Goal: Information Seeking & Learning: Understand process/instructions

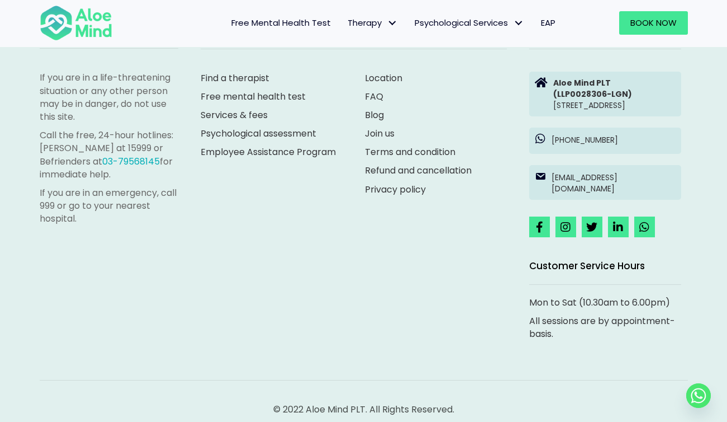
scroll to position [5273, 0]
click at [374, 97] on link "FAQ" at bounding box center [374, 97] width 18 height 13
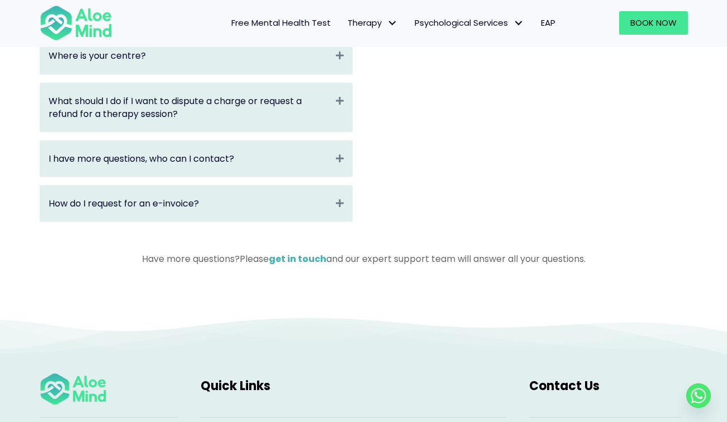
scroll to position [639, 0]
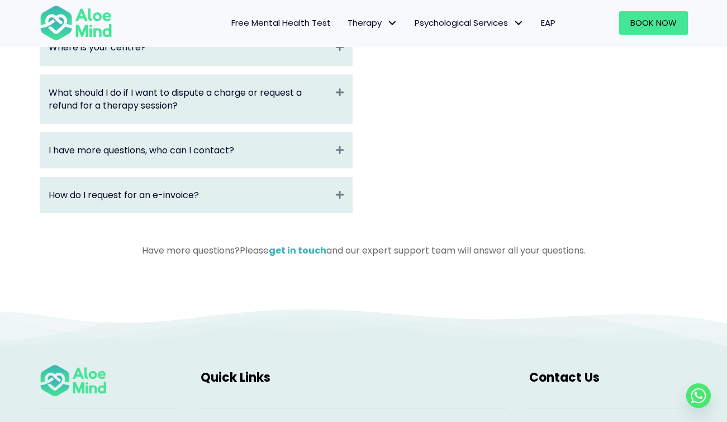
click at [341, 188] on div "How do I request for an e-invoice? Expand" at bounding box center [196, 194] width 312 height 35
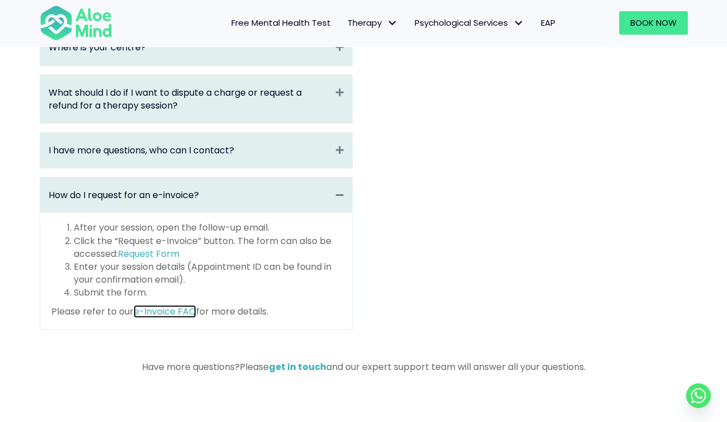
click at [169, 316] on link "e-Invoice FAQ" at bounding box center [165, 311] width 63 height 13
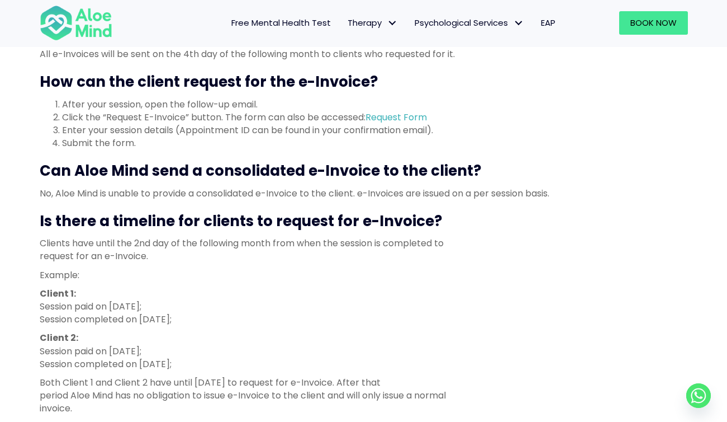
scroll to position [596, 0]
